Goal: Task Accomplishment & Management: Complete application form

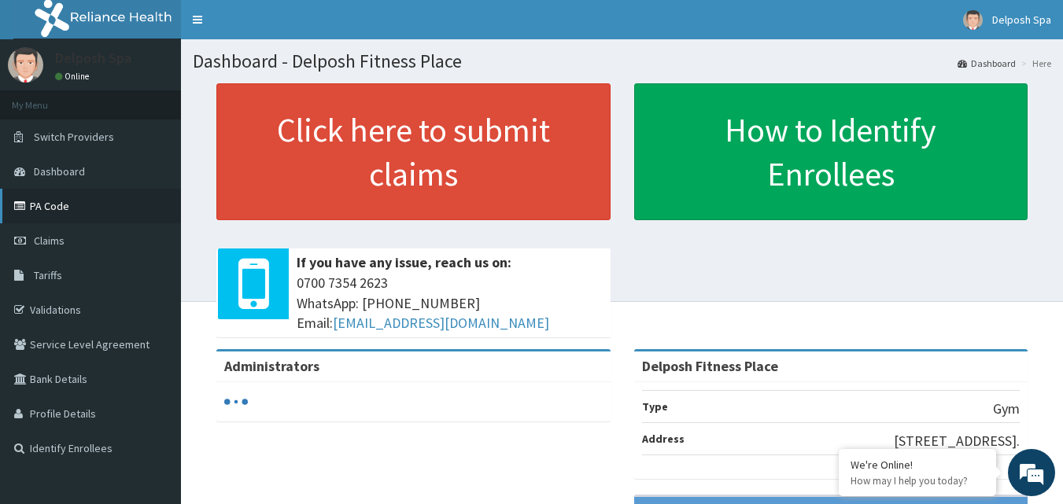
click at [58, 200] on link "PA Code" at bounding box center [90, 206] width 181 height 35
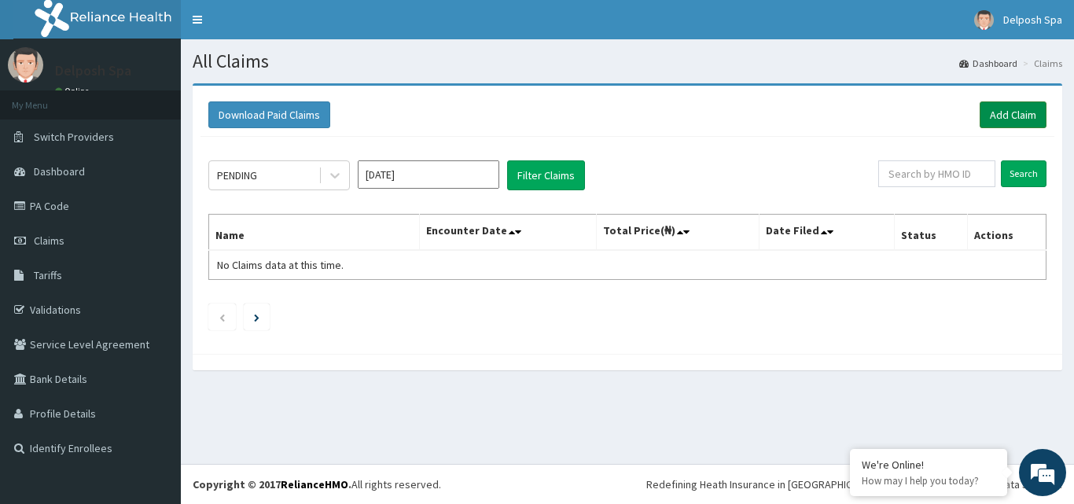
click at [996, 112] on link "Add Claim" at bounding box center [1013, 114] width 67 height 27
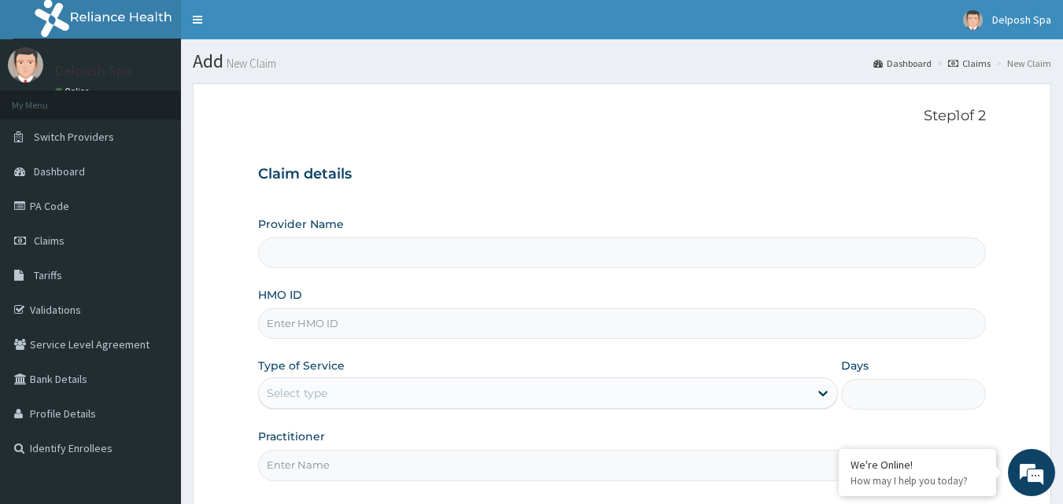
click at [401, 327] on input "HMO ID" at bounding box center [622, 323] width 728 height 31
type input "i"
type input "IS"
type input "Delposh Fitness Place"
type input "1"
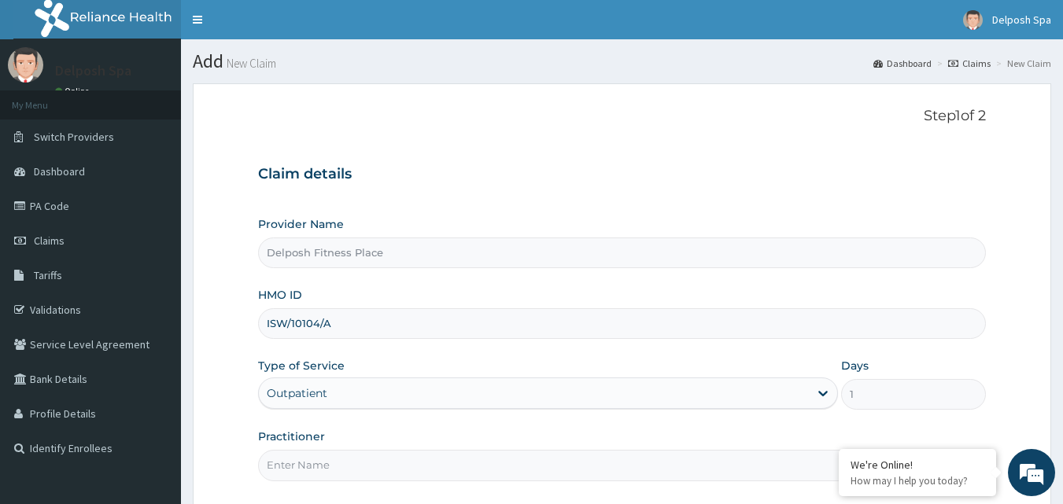
type input "ISW/10104/A"
click at [436, 472] on input "Practitioner" at bounding box center [622, 465] width 728 height 31
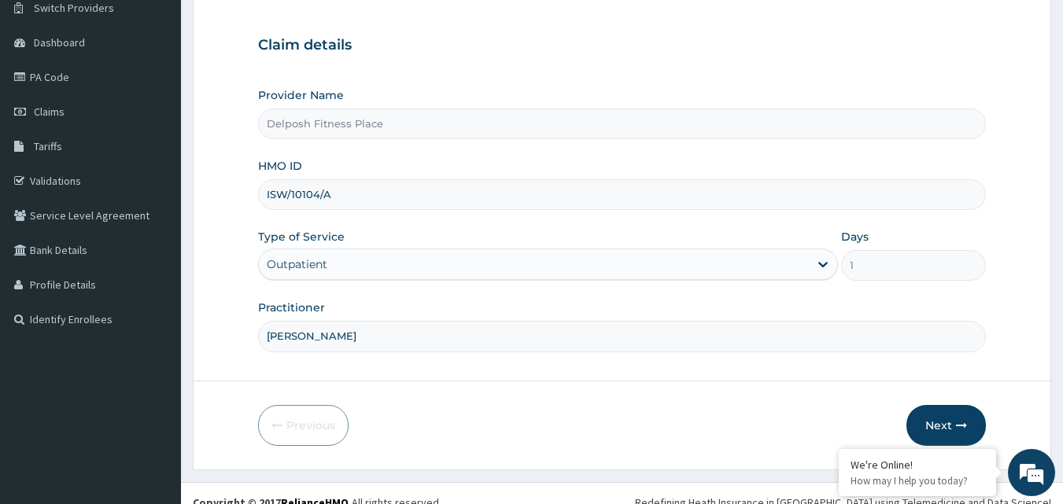
scroll to position [147, 0]
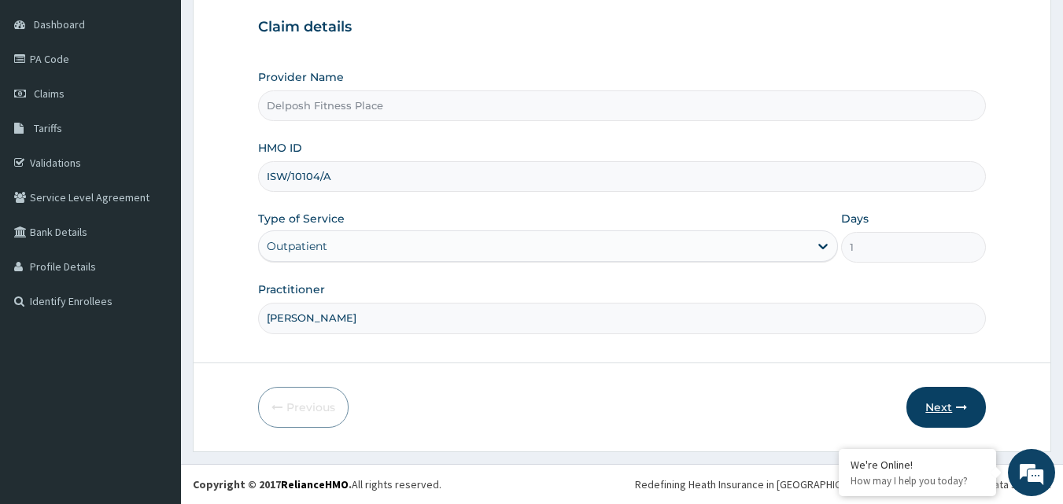
type input "CLARKSON"
click at [947, 403] on button "Next" at bounding box center [945, 407] width 79 height 41
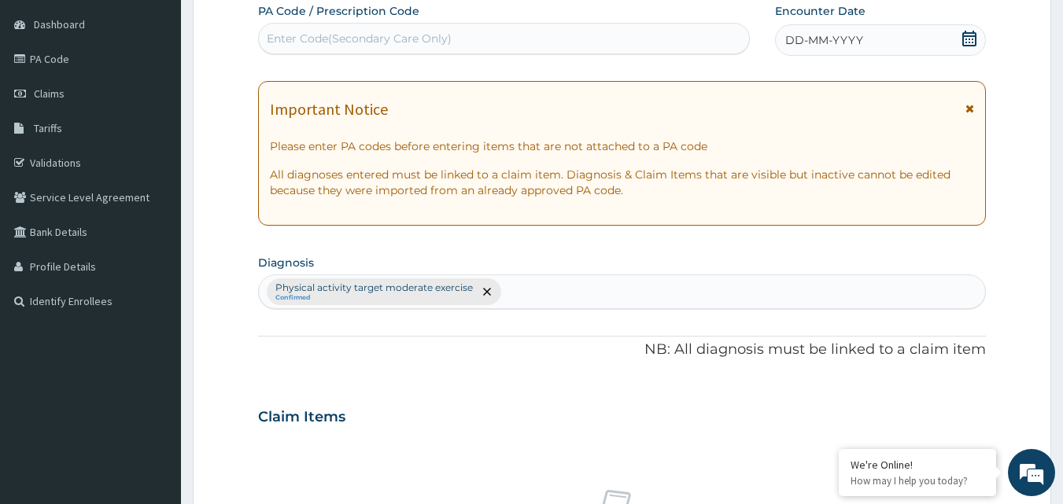
click at [349, 36] on div "Enter Code(Secondary Care Only)" at bounding box center [359, 39] width 185 height 16
paste input "PA/601C49"
type input "PA/601C49"
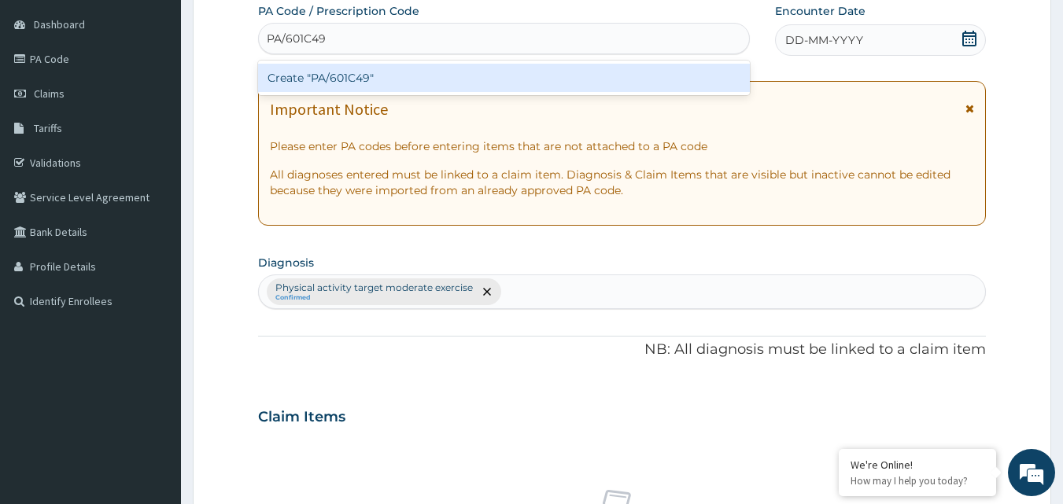
click at [360, 80] on div "Create "PA/601C49"" at bounding box center [504, 78] width 492 height 28
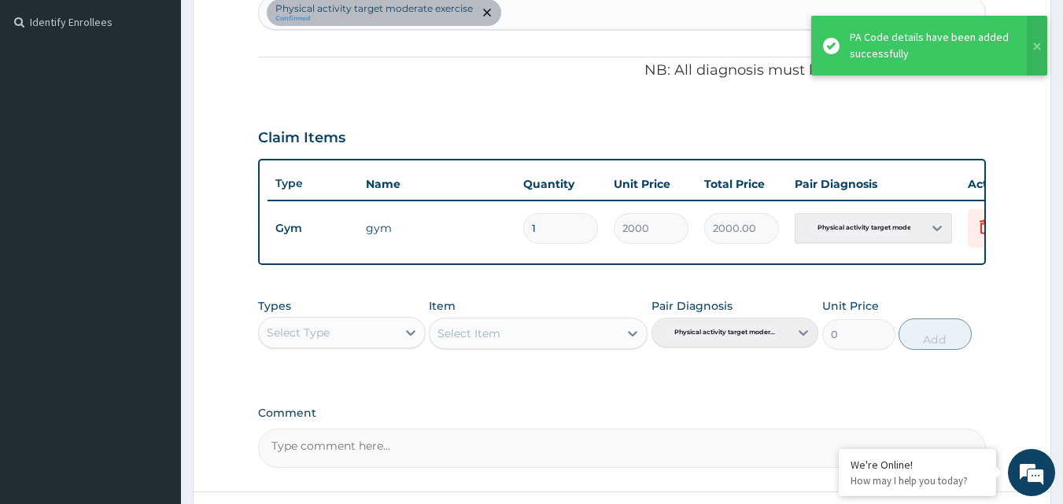
scroll to position [567, 0]
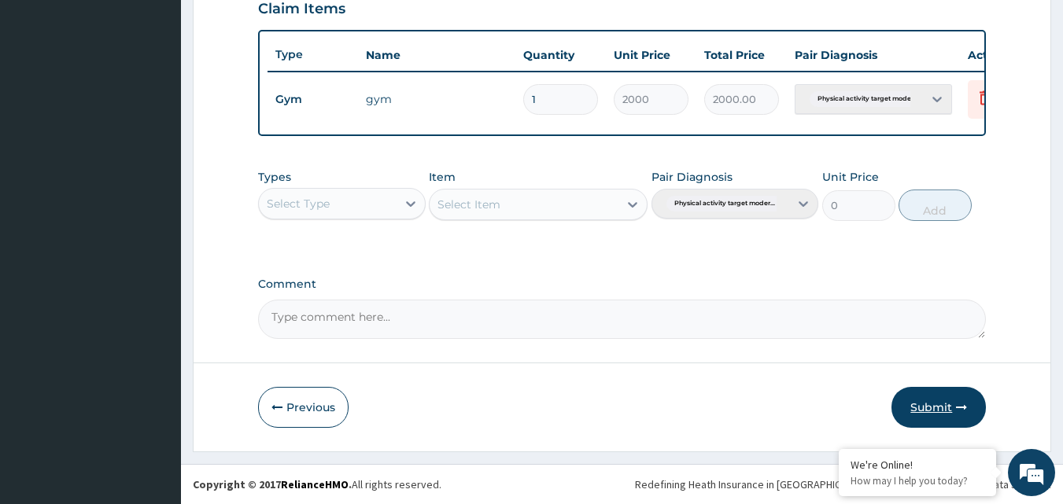
click at [931, 410] on button "Submit" at bounding box center [938, 407] width 94 height 41
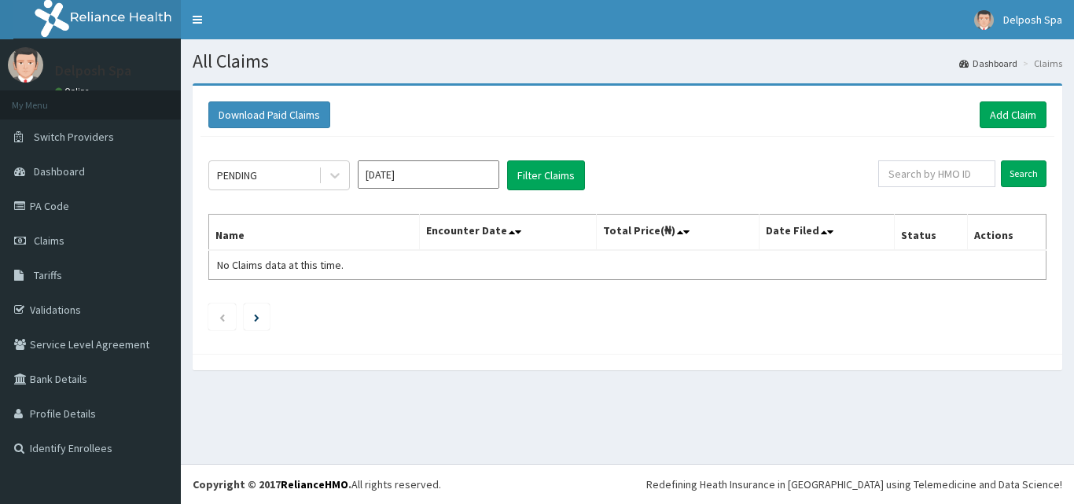
click at [62, 214] on link "PA Code" at bounding box center [90, 206] width 181 height 35
click at [1003, 116] on link "Add Claim" at bounding box center [1013, 114] width 67 height 27
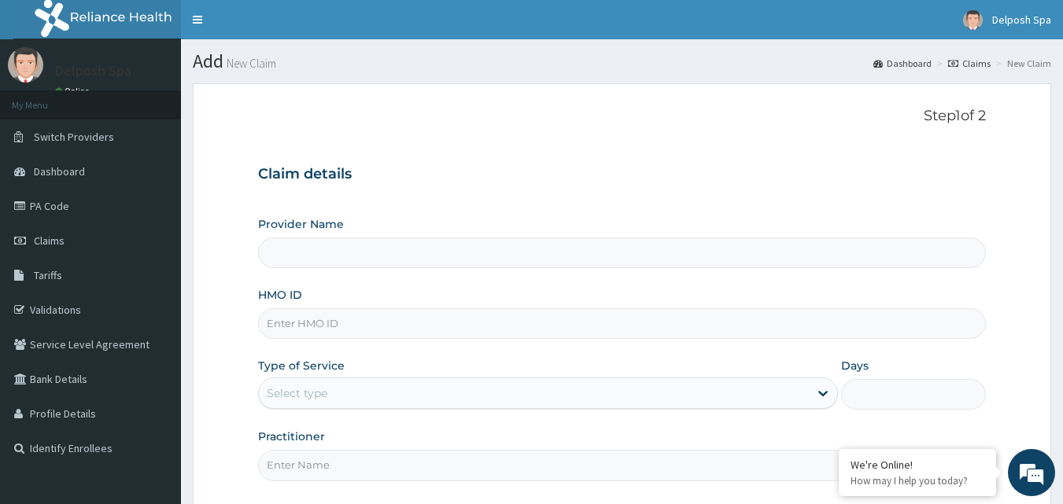
click at [597, 320] on input "HMO ID" at bounding box center [622, 323] width 728 height 31
type input "IS"
type input "Delposh Fitness Place"
type input "1"
type input "ISW/10103/A"
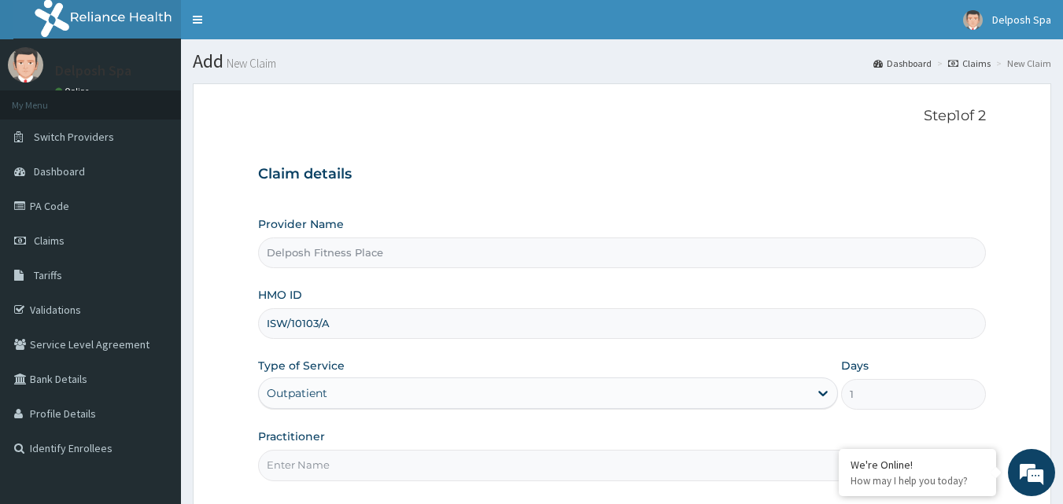
click at [536, 455] on input "Practitioner" at bounding box center [622, 465] width 728 height 31
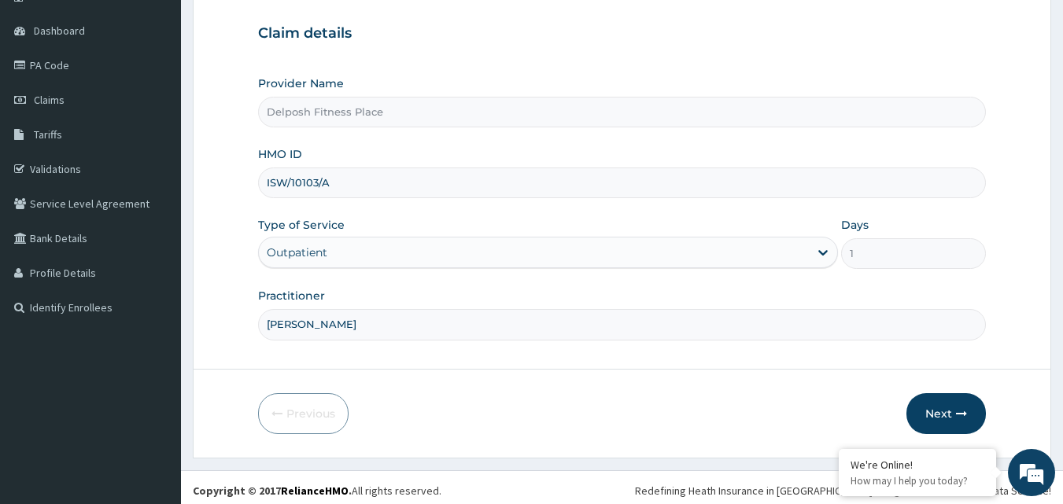
scroll to position [147, 0]
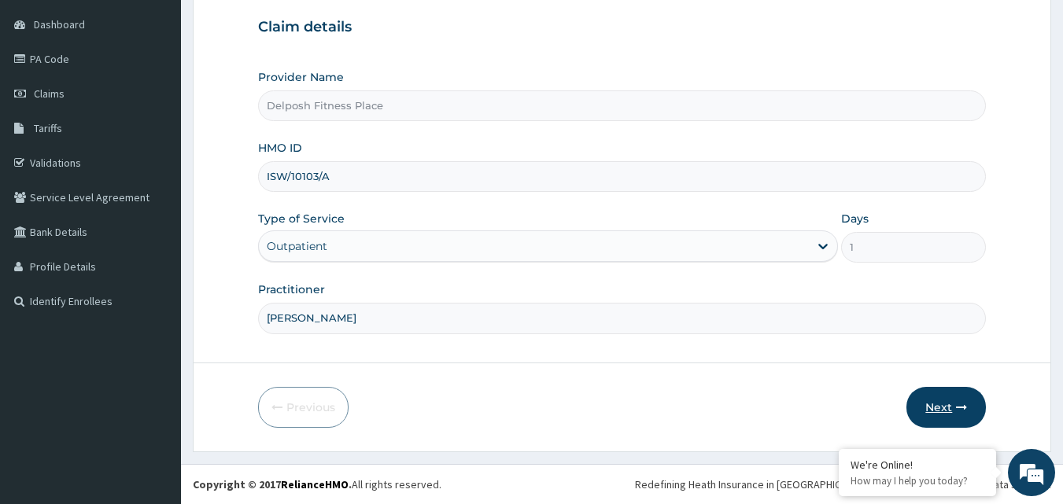
type input "[PERSON_NAME]"
click at [945, 408] on button "Next" at bounding box center [945, 407] width 79 height 41
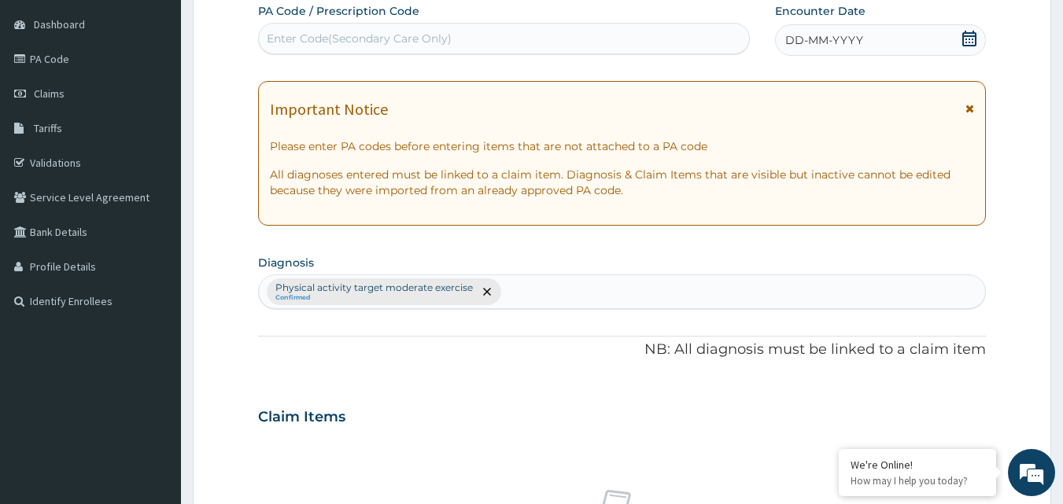
click at [445, 40] on div "Enter Code(Secondary Care Only)" at bounding box center [359, 39] width 185 height 16
paste input "PA/298ED0"
type input "PA/298ED0"
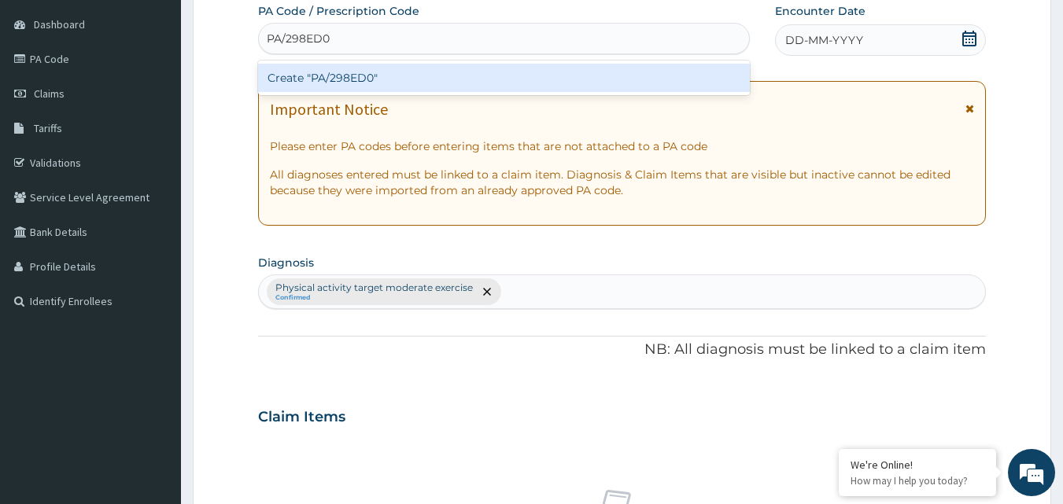
click at [443, 79] on div "Create "PA/298ED0"" at bounding box center [504, 78] width 492 height 28
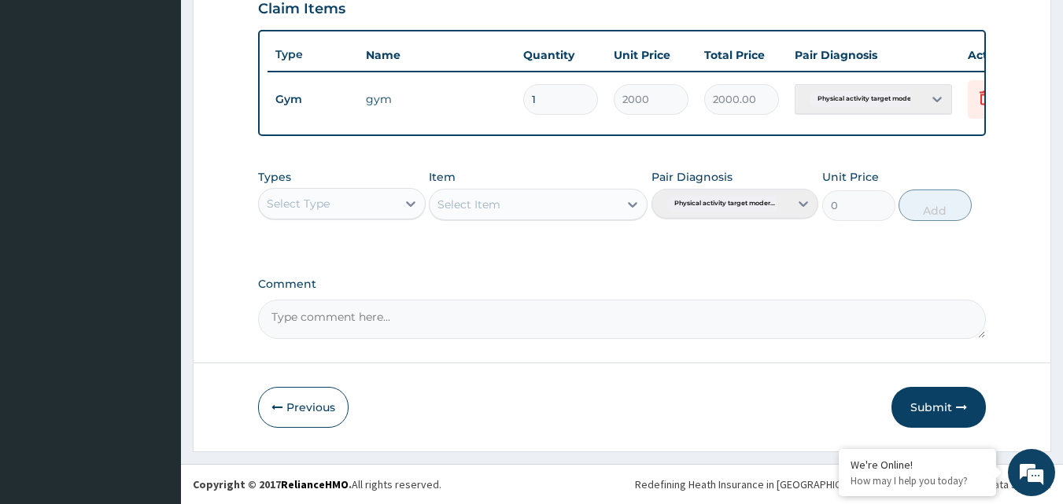
scroll to position [567, 0]
click at [943, 406] on button "Submit" at bounding box center [938, 407] width 94 height 41
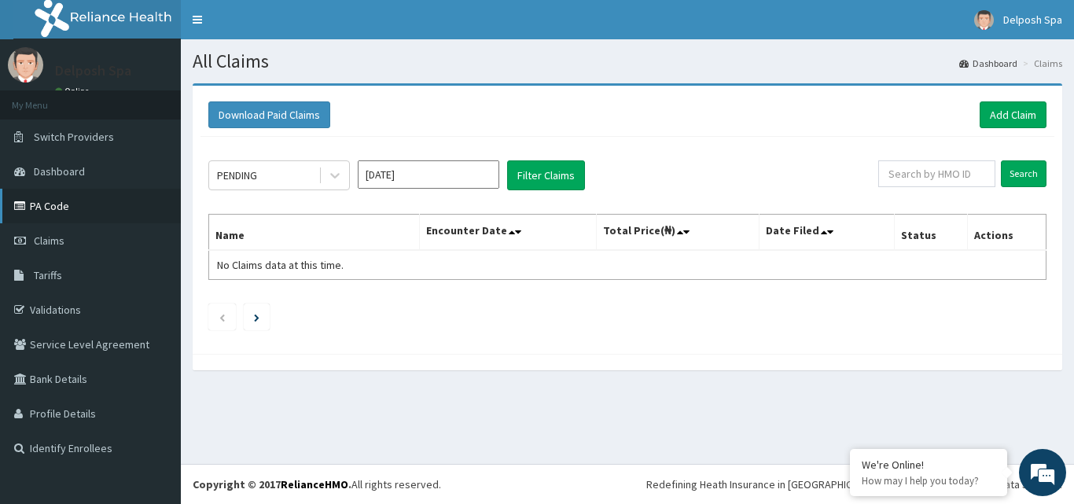
click at [112, 204] on link "PA Code" at bounding box center [90, 206] width 181 height 35
click at [995, 117] on link "Add Claim" at bounding box center [1013, 114] width 67 height 27
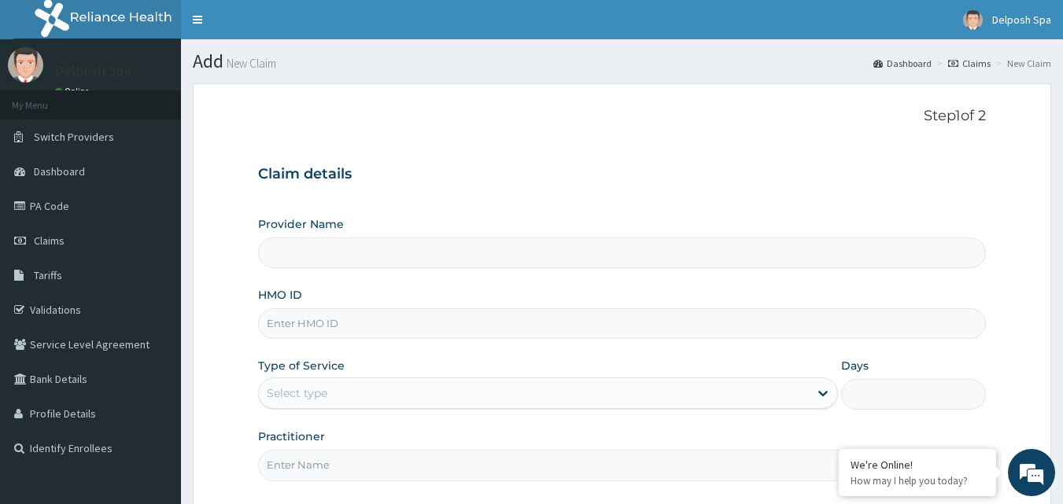
click at [463, 324] on input "HMO ID" at bounding box center [622, 323] width 728 height 31
type input "DP"
type input "Delposh Fitness Place"
type input "DPC"
type input "1"
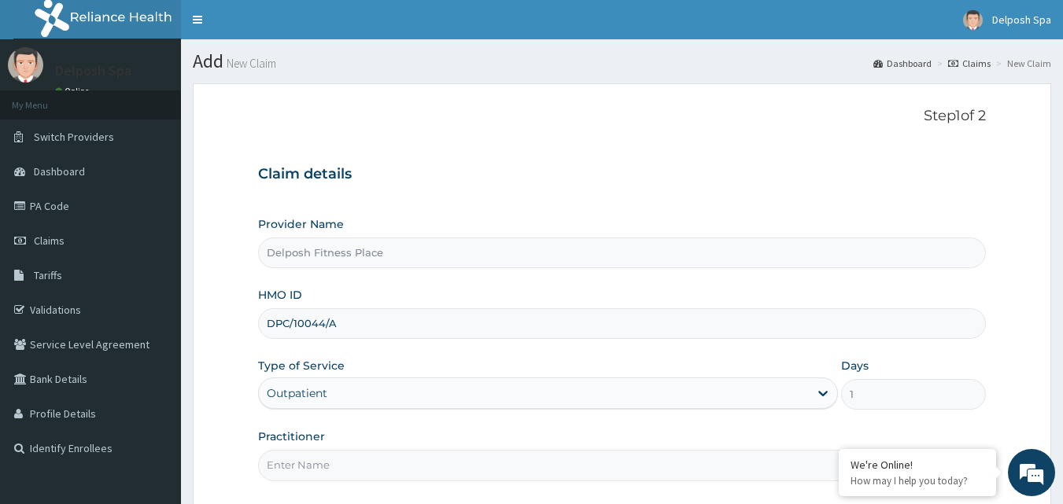
type input "DPC/10044/A"
click at [407, 469] on input "Practitioner" at bounding box center [622, 465] width 728 height 31
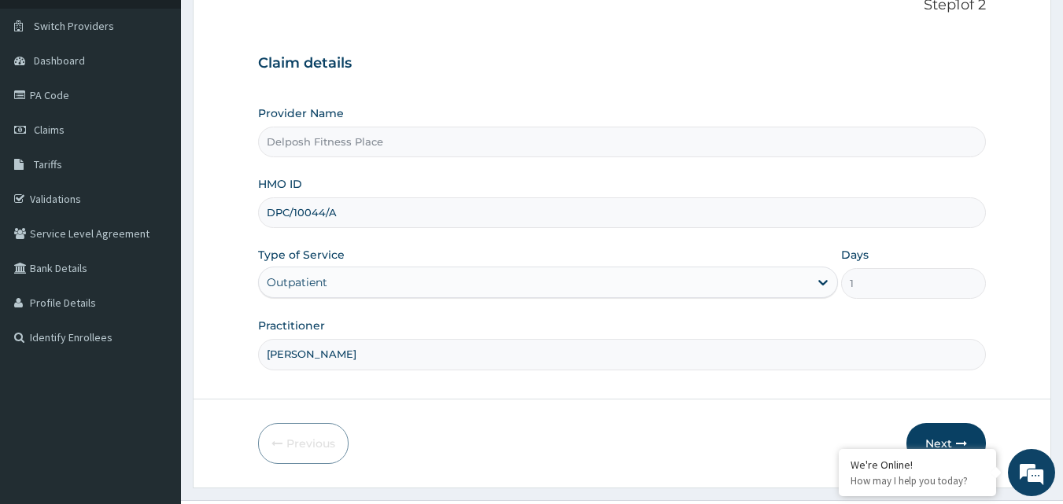
scroll to position [147, 0]
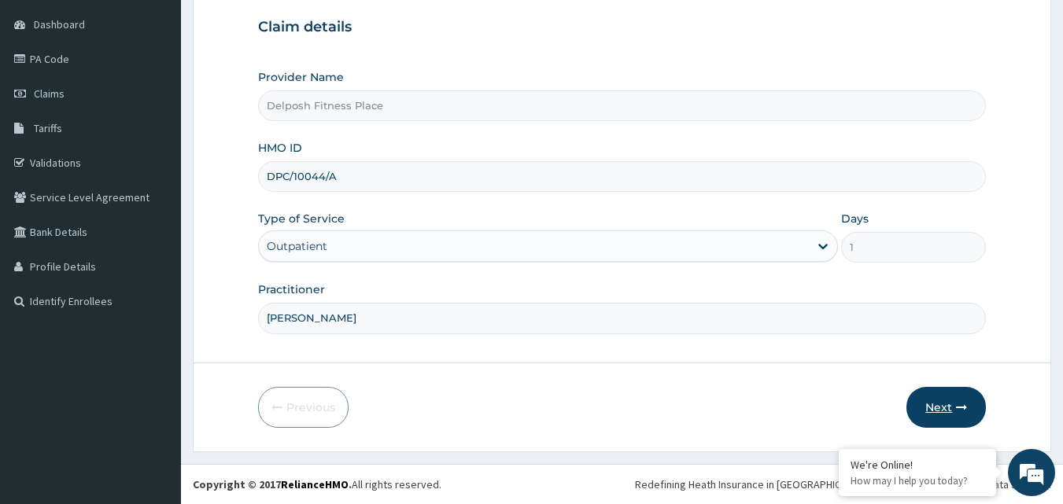
type input "[PERSON_NAME]"
click at [930, 400] on button "Next" at bounding box center [945, 407] width 79 height 41
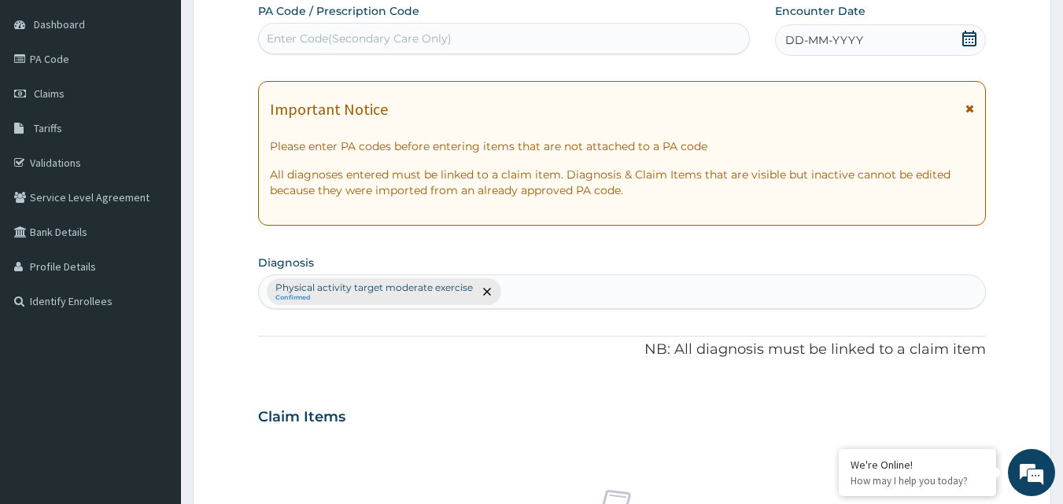
click at [361, 32] on div "Enter Code(Secondary Care Only)" at bounding box center [359, 39] width 185 height 16
paste input "PA/C6F15A"
type input "PA/C6F15A"
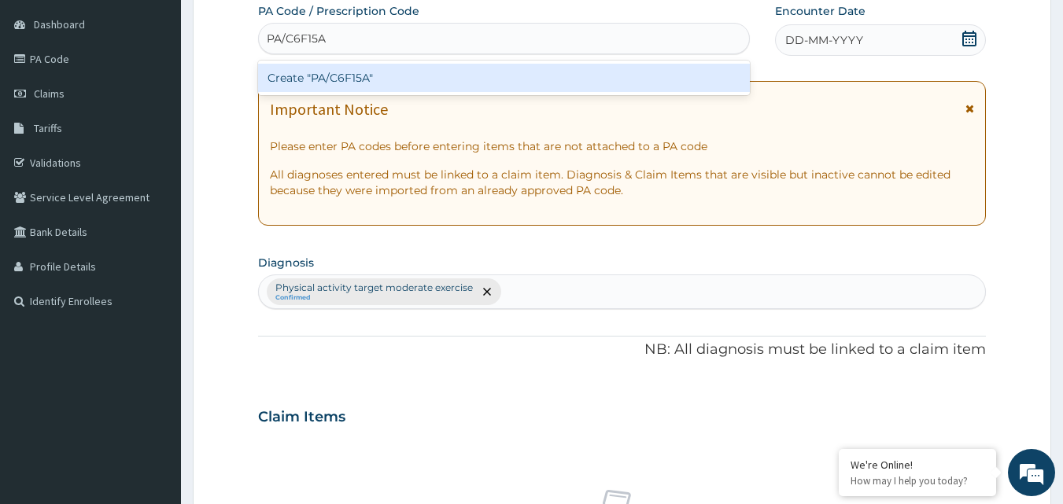
click at [367, 83] on div "Create "PA/C6F15A"" at bounding box center [504, 78] width 492 height 28
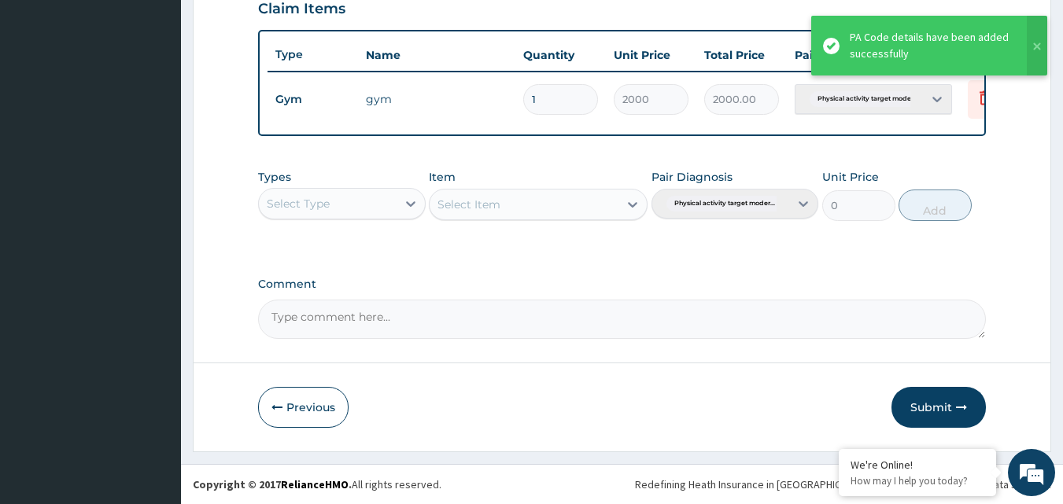
scroll to position [567, 0]
click at [947, 406] on button "Submit" at bounding box center [938, 407] width 94 height 41
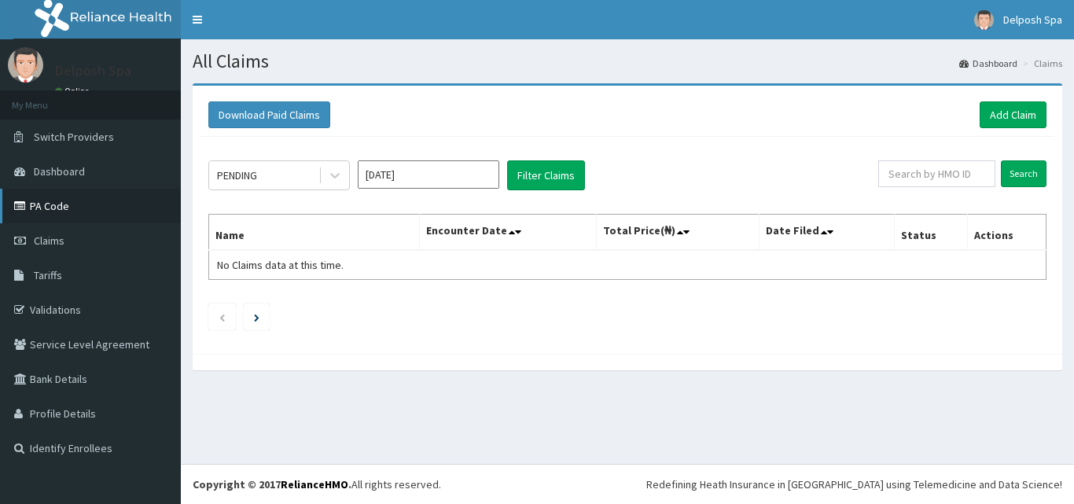
click at [68, 199] on link "PA Code" at bounding box center [90, 206] width 181 height 35
click at [1015, 119] on link "Add Claim" at bounding box center [1013, 114] width 67 height 27
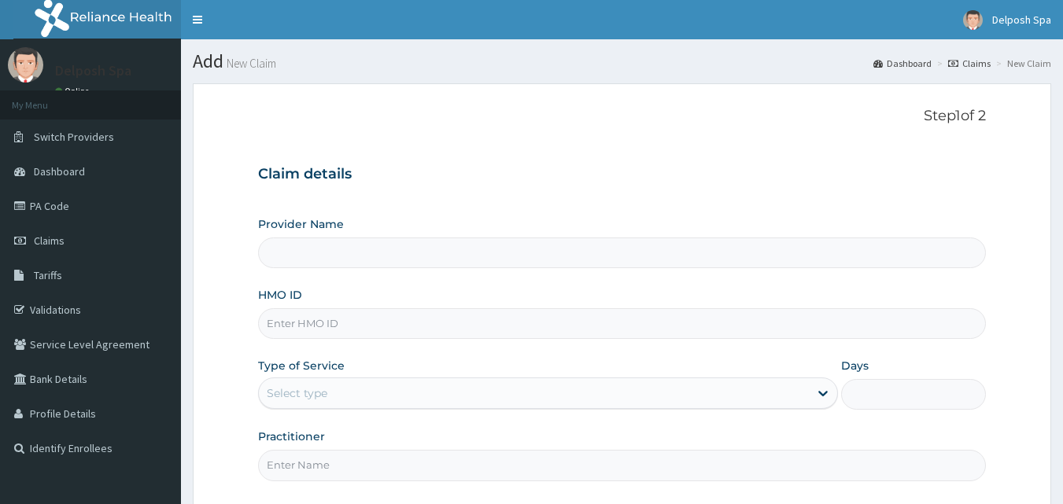
click at [593, 328] on input "HMO ID" at bounding box center [622, 323] width 728 height 31
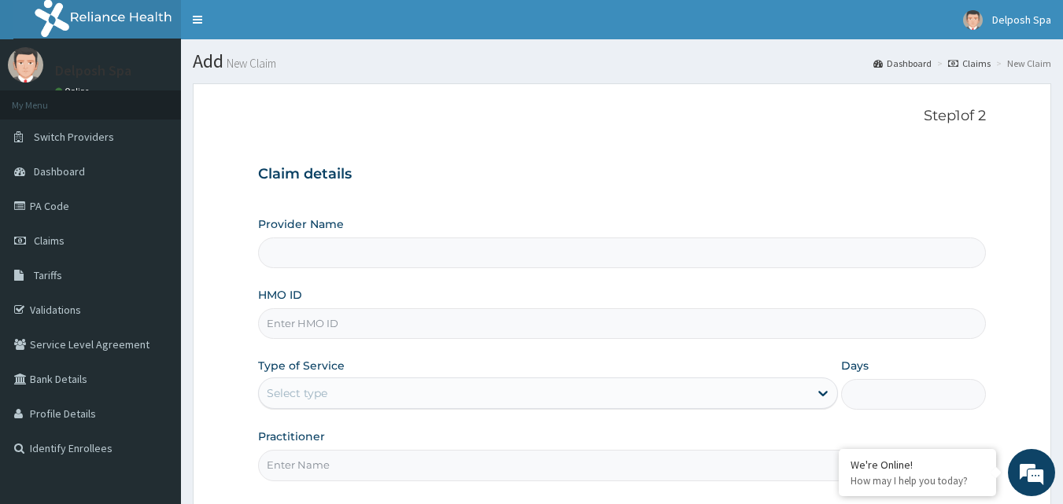
type input "Delposh Fitness Place"
type input "1"
type input "BJL/10001/A"
click at [472, 456] on input "Practitioner" at bounding box center [622, 465] width 728 height 31
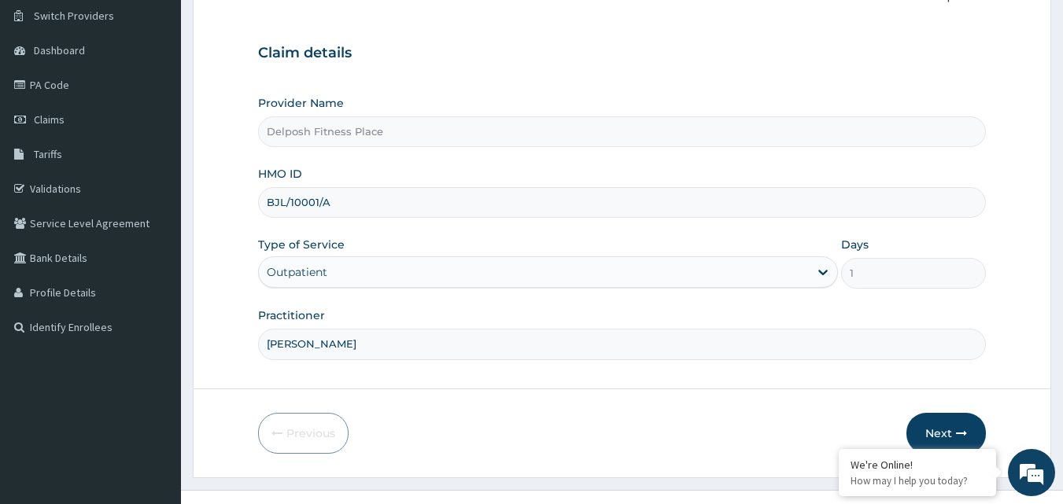
scroll to position [120, 0]
type input "[PERSON_NAME]"
click at [921, 428] on button "Next" at bounding box center [945, 434] width 79 height 41
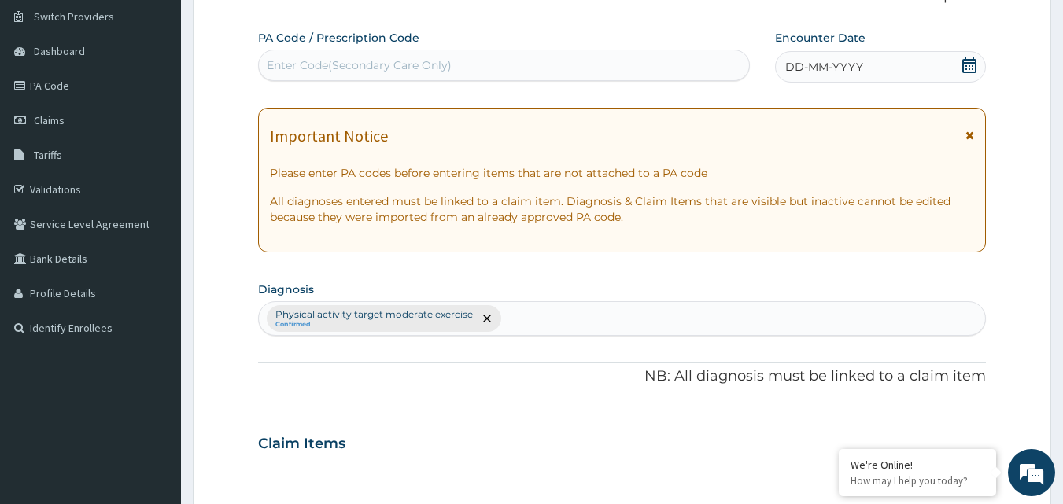
click at [514, 43] on div "PA Code / Prescription Code Enter Code(Secondary Care Only)" at bounding box center [504, 55] width 492 height 51
click at [507, 62] on div "Enter Code(Secondary Care Only)" at bounding box center [504, 65] width 491 height 25
paste input "PA/A2C209"
type input "PA/A2C209"
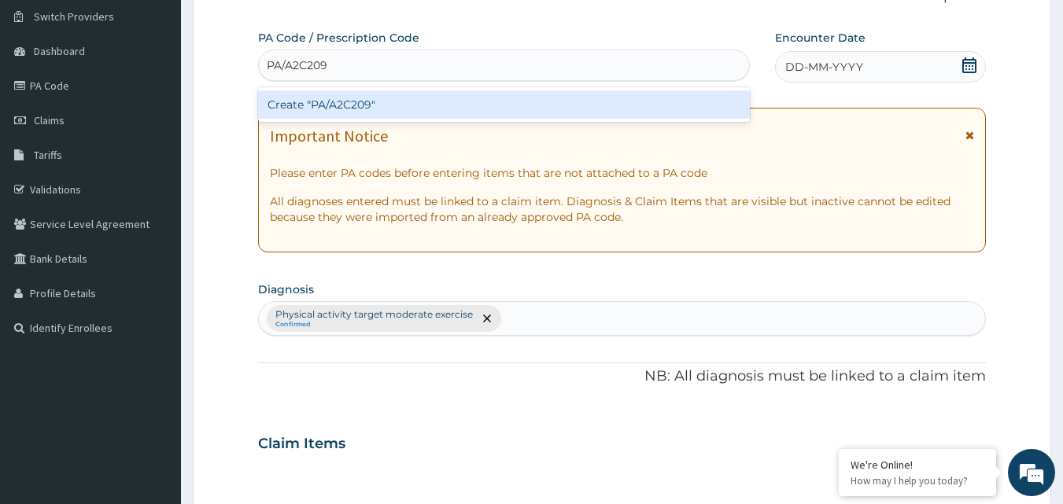
click at [529, 108] on div "Create "PA/A2C209"" at bounding box center [504, 104] width 492 height 28
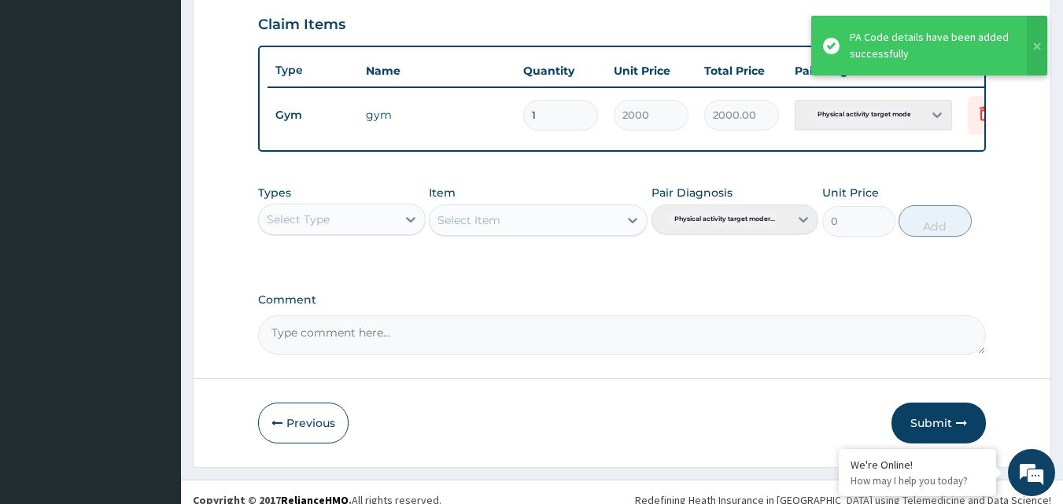
scroll to position [538, 0]
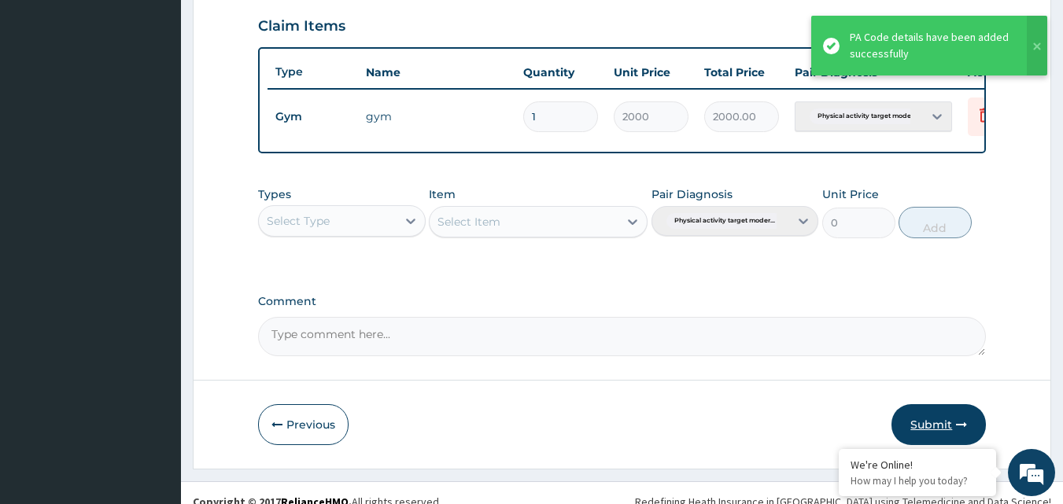
click at [940, 429] on button "Submit" at bounding box center [938, 424] width 94 height 41
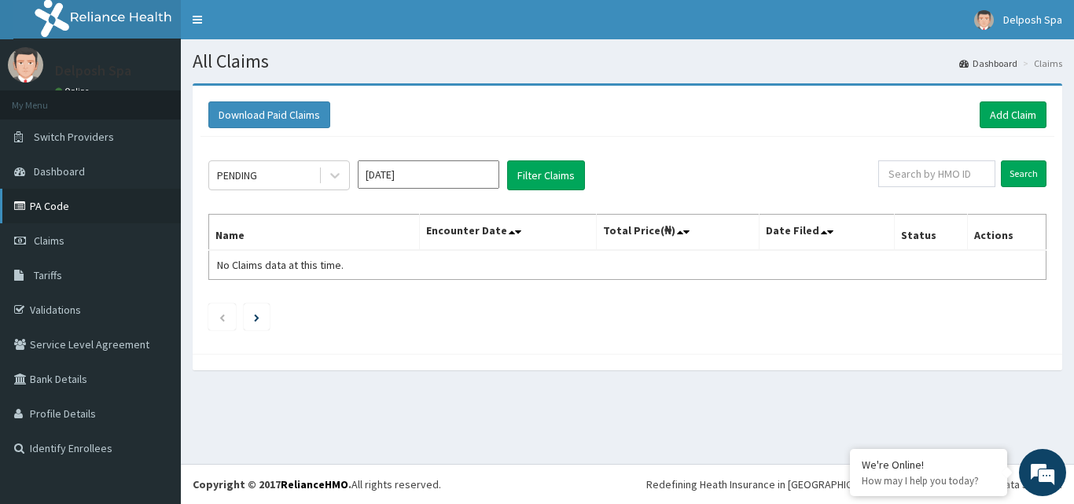
click at [113, 219] on link "PA Code" at bounding box center [90, 206] width 181 height 35
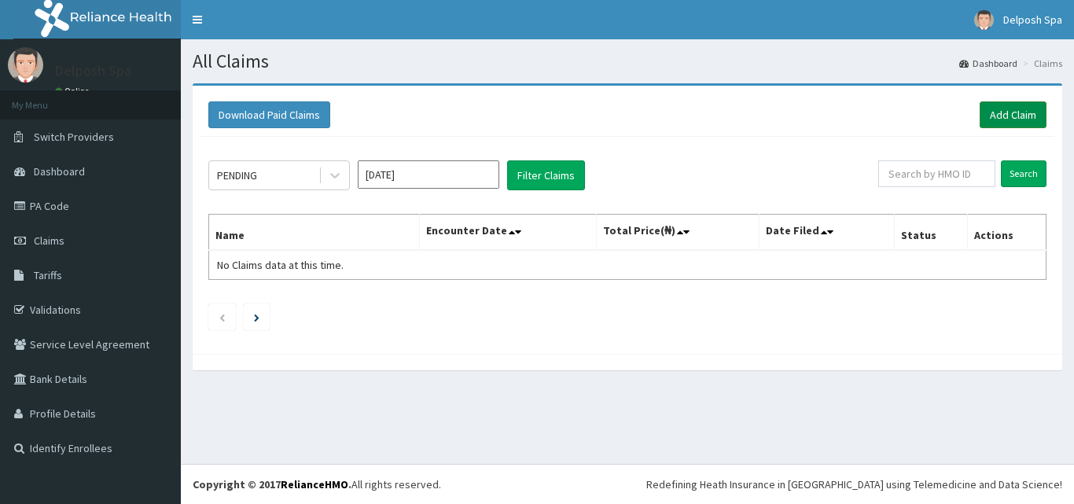
click at [996, 118] on link "Add Claim" at bounding box center [1013, 114] width 67 height 27
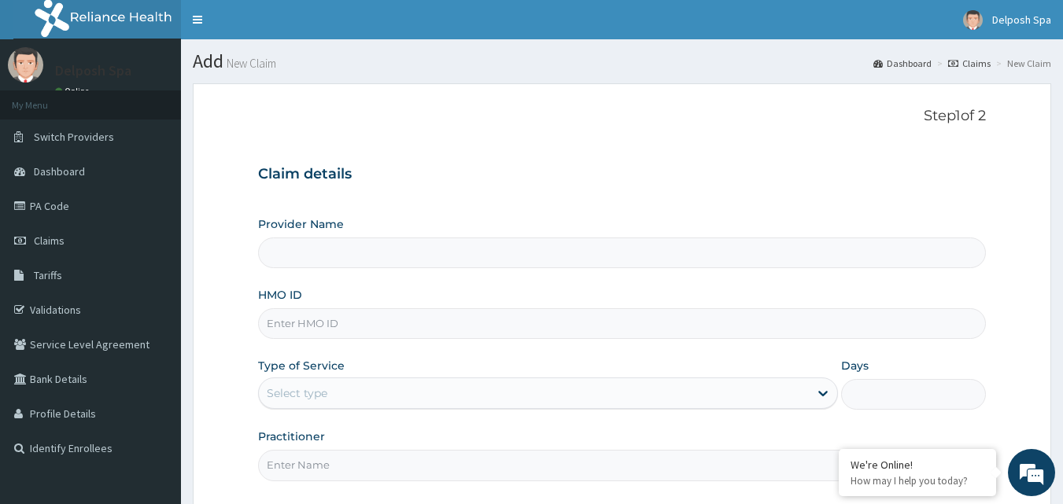
click at [392, 327] on input "HMO ID" at bounding box center [622, 323] width 728 height 31
type input "Delposh Fitness Place"
type input "1"
type input "SBL/10137/A"
click at [380, 461] on input "Practitioner" at bounding box center [622, 465] width 728 height 31
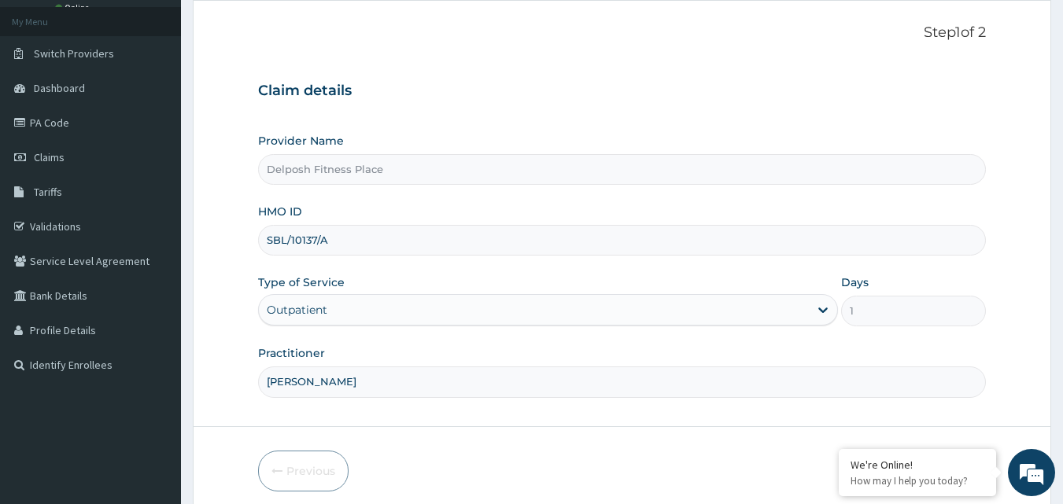
scroll to position [147, 0]
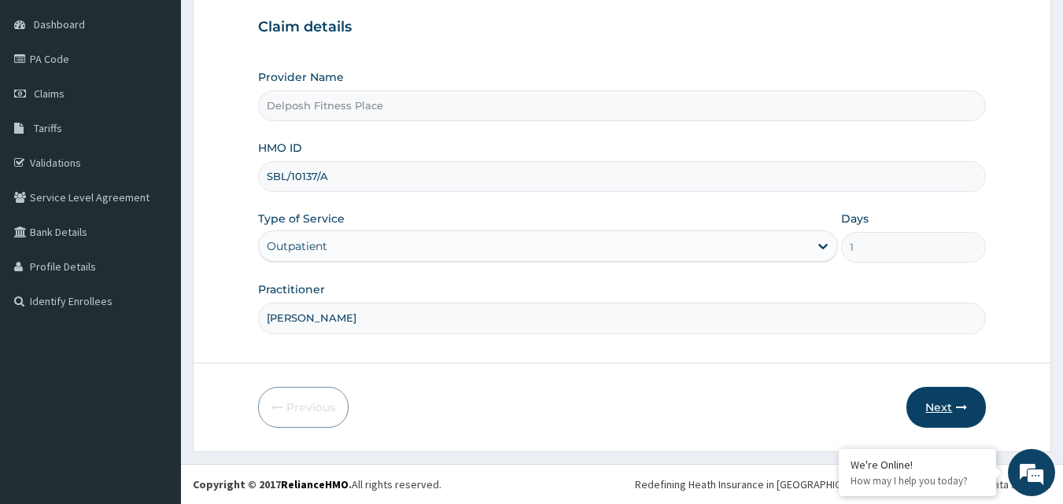
type input "CLARKSON"
click at [945, 403] on button "Next" at bounding box center [945, 407] width 79 height 41
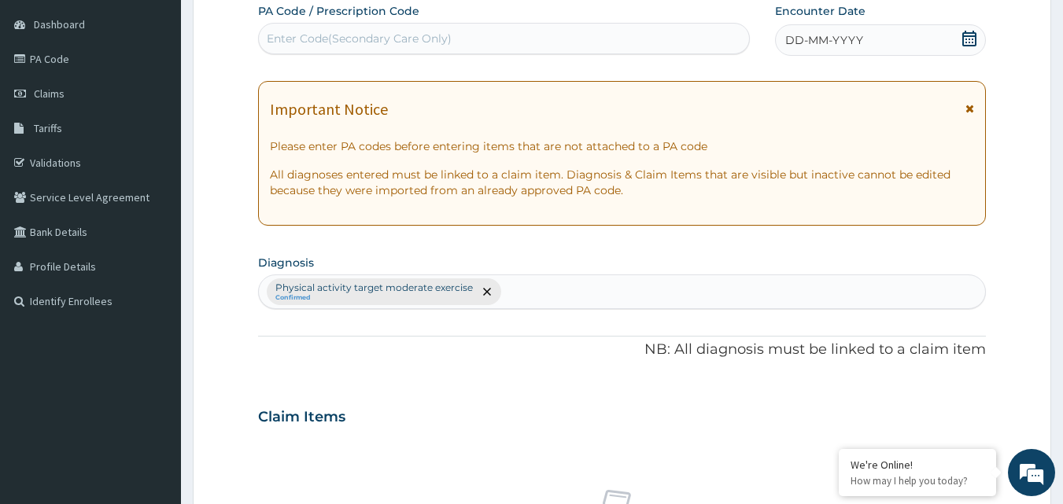
click at [463, 39] on div "Enter Code(Secondary Care Only)" at bounding box center [504, 38] width 491 height 25
paste input "PA/8BD697"
type input "PA/8BD697"
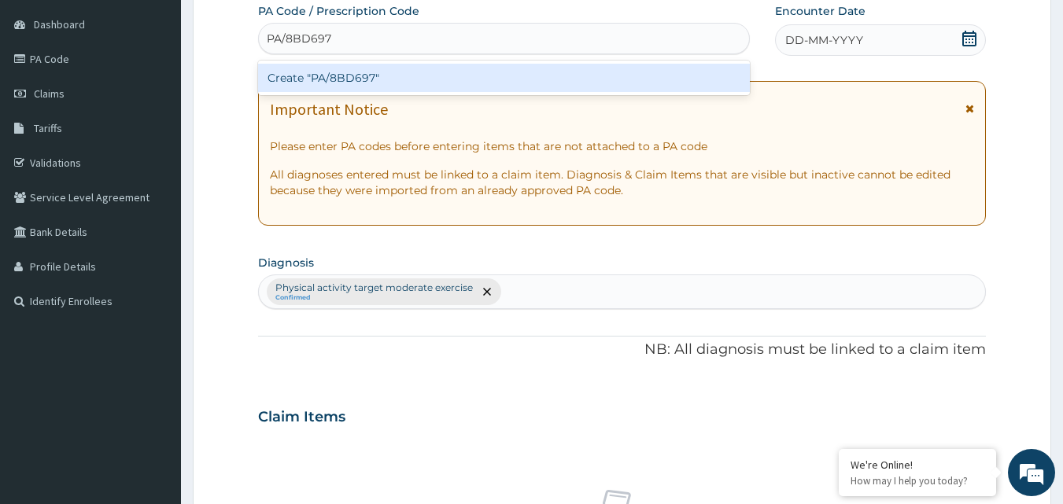
click at [453, 84] on div "Create "PA/8BD697"" at bounding box center [504, 78] width 492 height 28
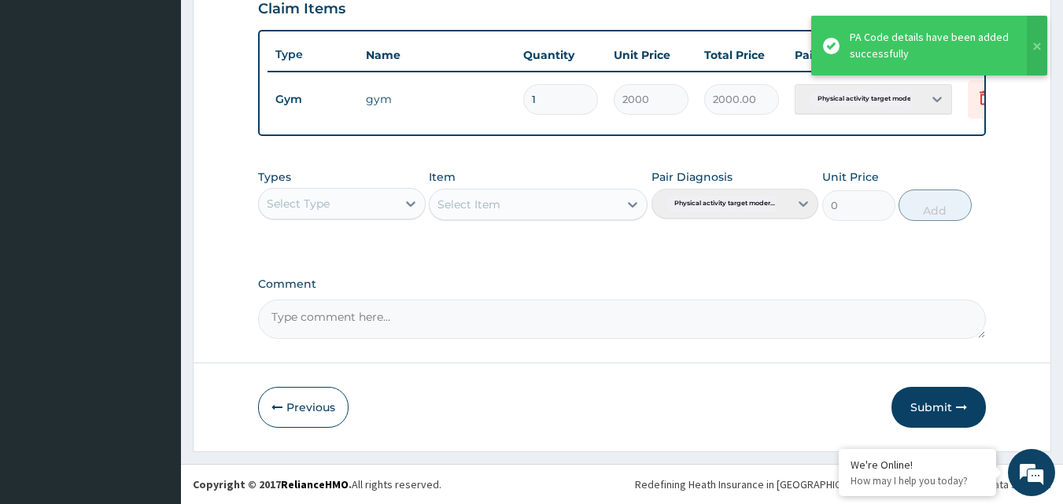
scroll to position [567, 0]
click at [930, 402] on button "Submit" at bounding box center [938, 407] width 94 height 41
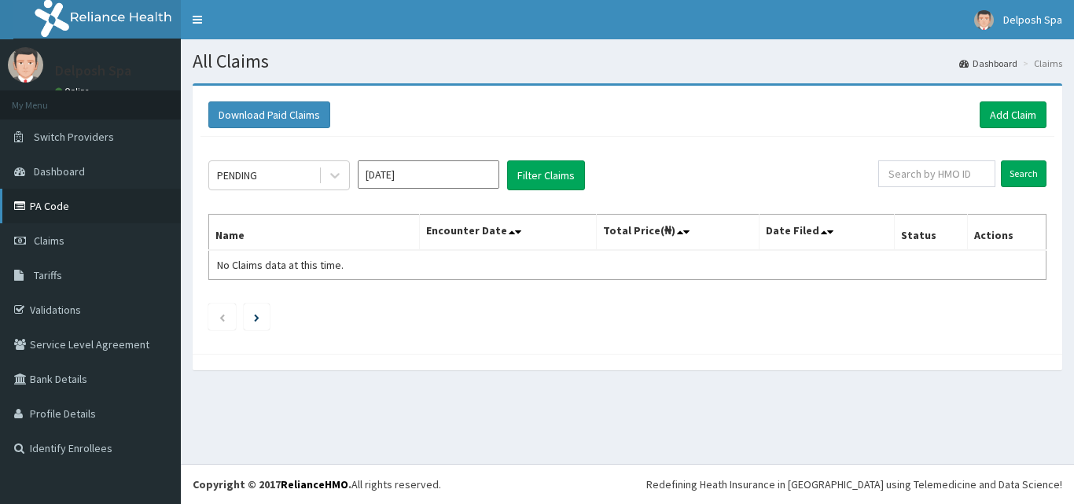
click at [65, 212] on link "PA Code" at bounding box center [90, 206] width 181 height 35
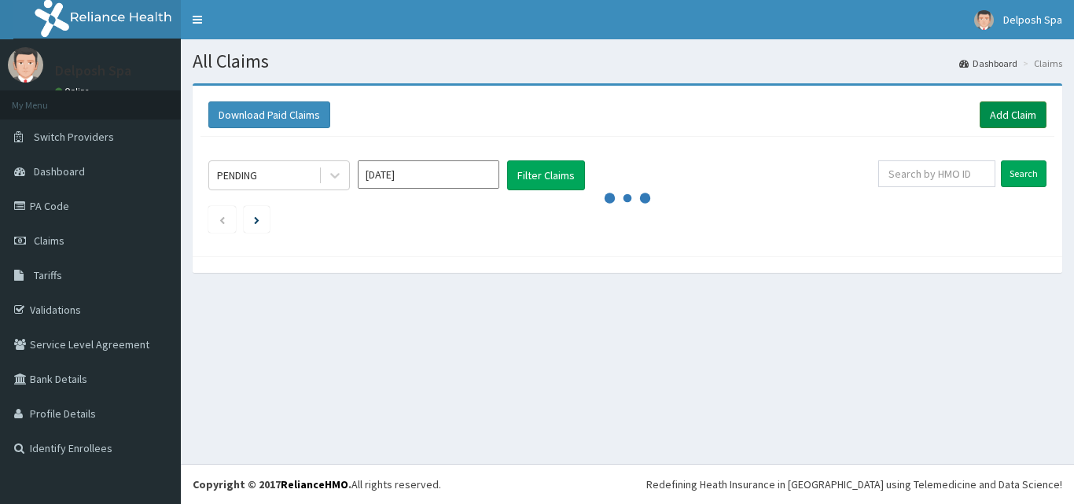
click at [1014, 115] on link "Add Claim" at bounding box center [1013, 114] width 67 height 27
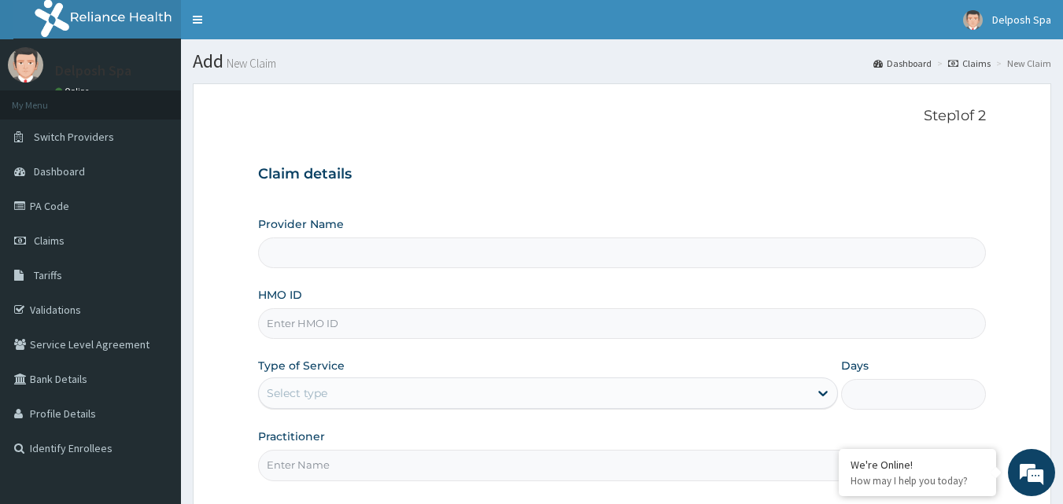
click at [474, 327] on input "HMO ID" at bounding box center [622, 323] width 728 height 31
type input "BAP"
type input "Delposh Fitness Place"
type input "1"
type input "BAP/10013/A"
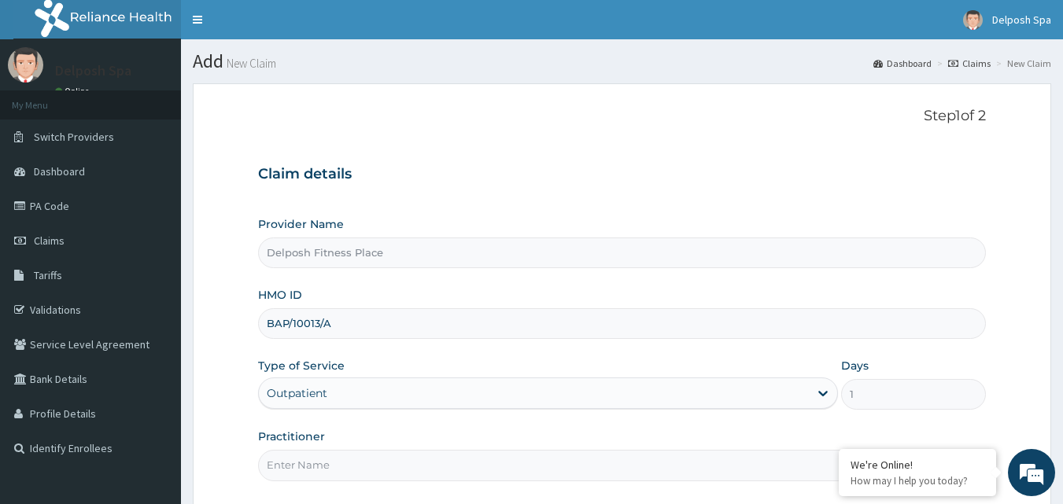
click at [316, 471] on input "Practitioner" at bounding box center [622, 465] width 728 height 31
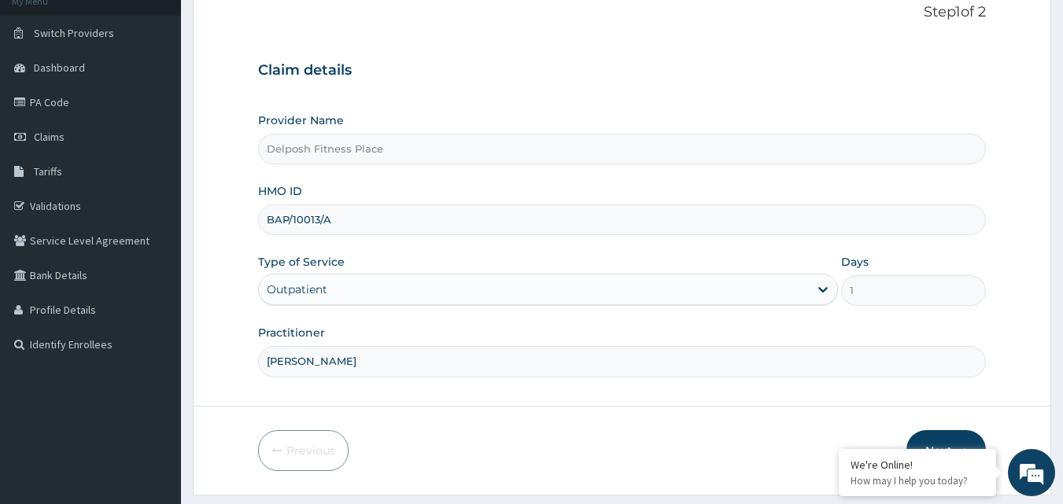
scroll to position [147, 0]
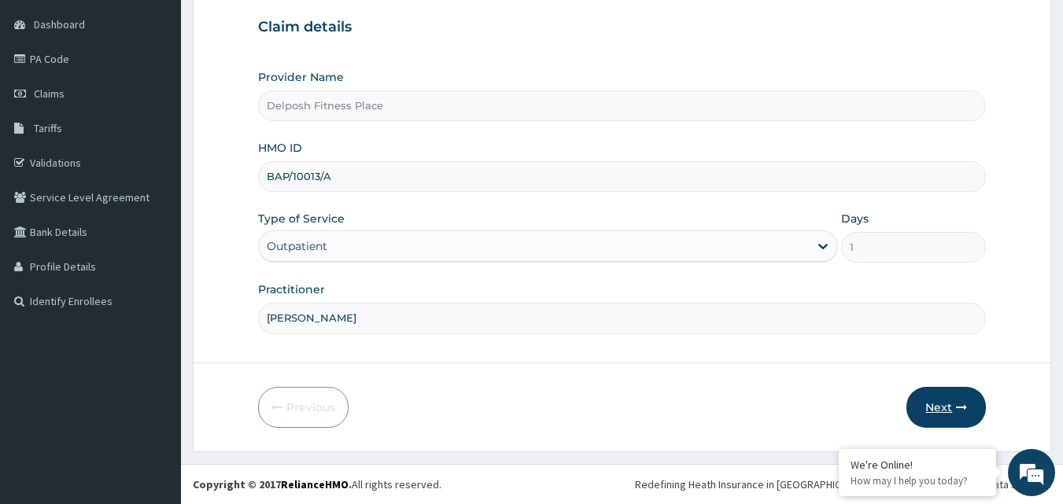
type input "[PERSON_NAME]"
click at [950, 405] on button "Next" at bounding box center [945, 407] width 79 height 41
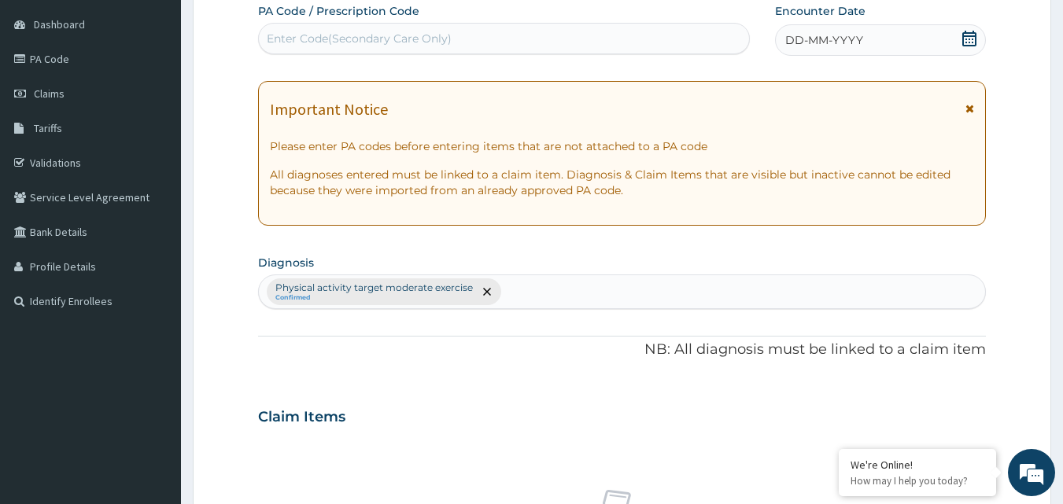
click at [416, 35] on div "Enter Code(Secondary Care Only)" at bounding box center [359, 39] width 185 height 16
paste input "PA/9BF456"
type input "PA/9BF456"
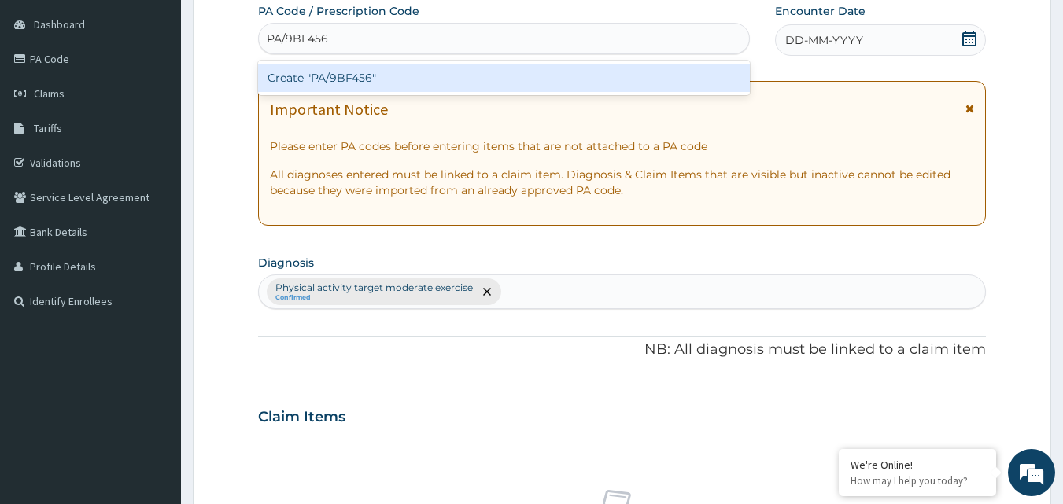
click at [414, 86] on div "Create "PA/9BF456"" at bounding box center [504, 78] width 492 height 28
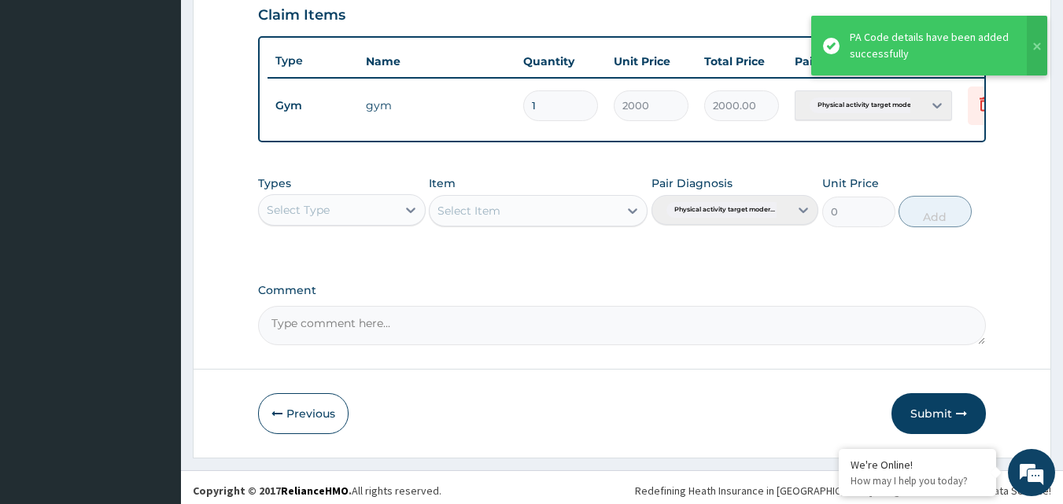
scroll to position [567, 0]
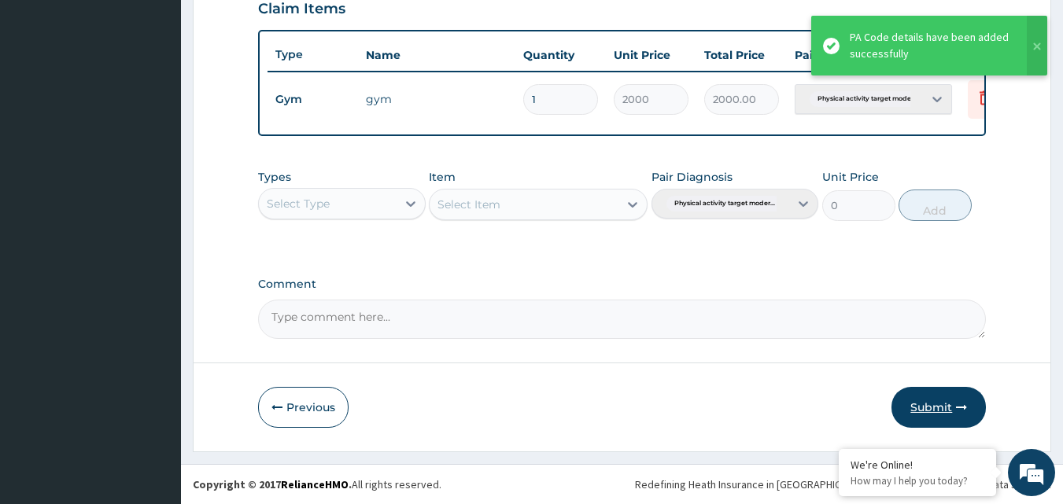
click at [937, 407] on button "Submit" at bounding box center [938, 407] width 94 height 41
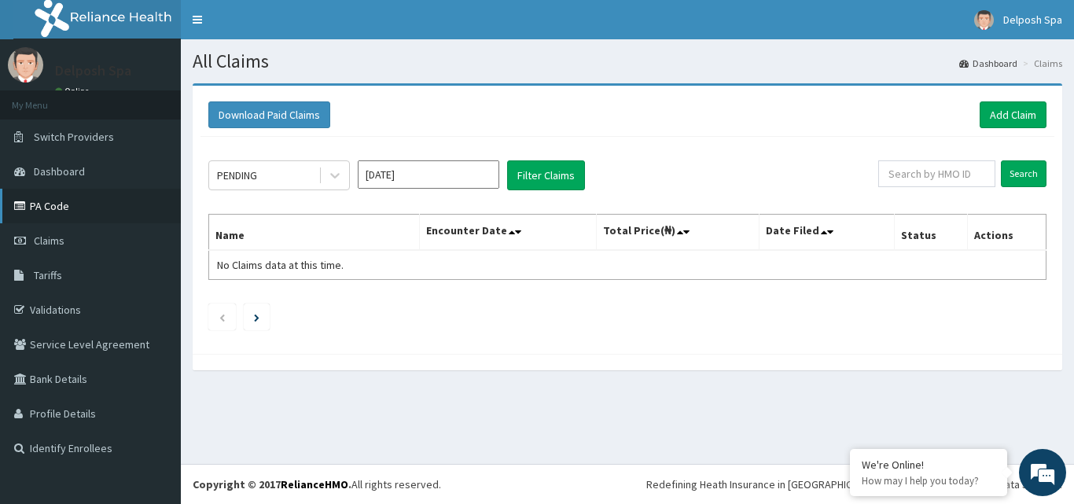
click at [101, 206] on link "PA Code" at bounding box center [90, 206] width 181 height 35
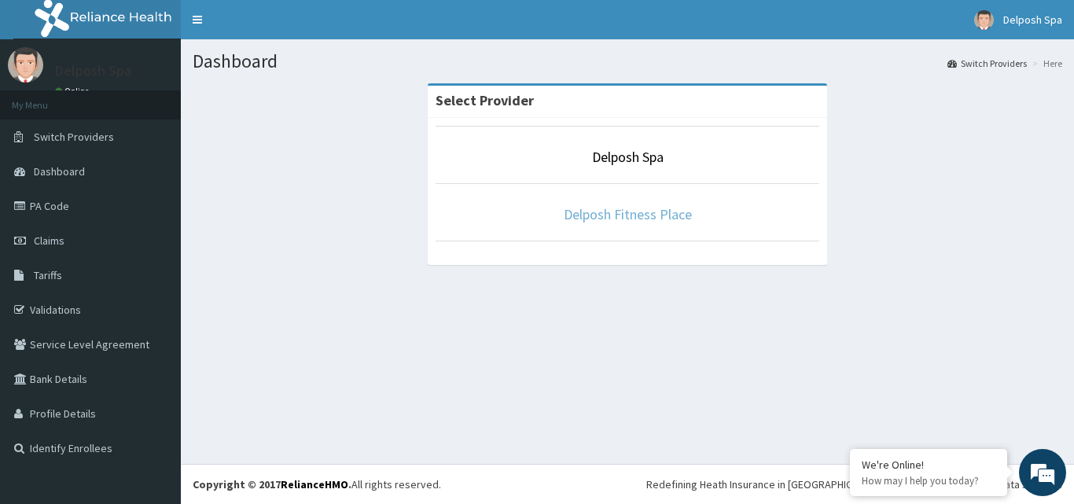
click at [605, 207] on link "Delposh Fitness Place" at bounding box center [628, 214] width 128 height 18
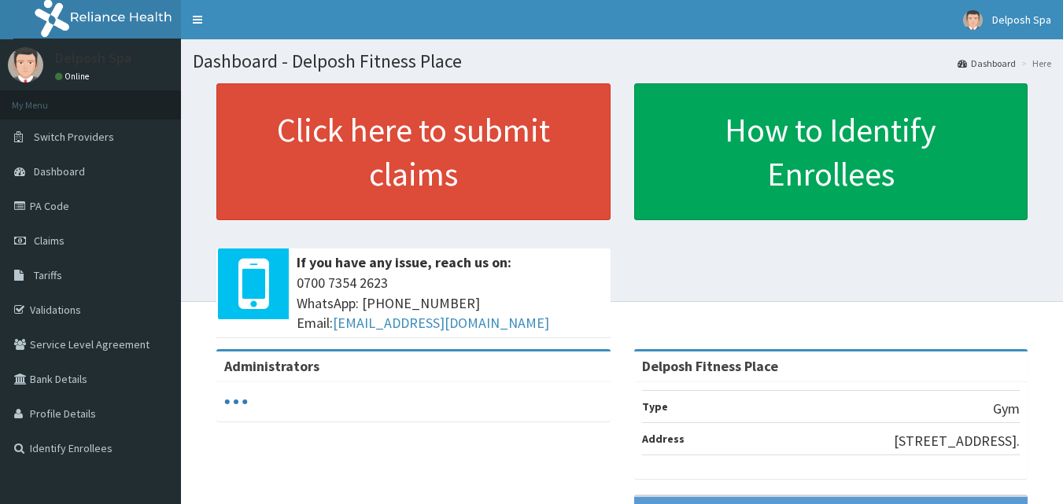
click at [134, 207] on link "PA Code" at bounding box center [90, 206] width 181 height 35
